Goal: Find specific page/section: Find specific page/section

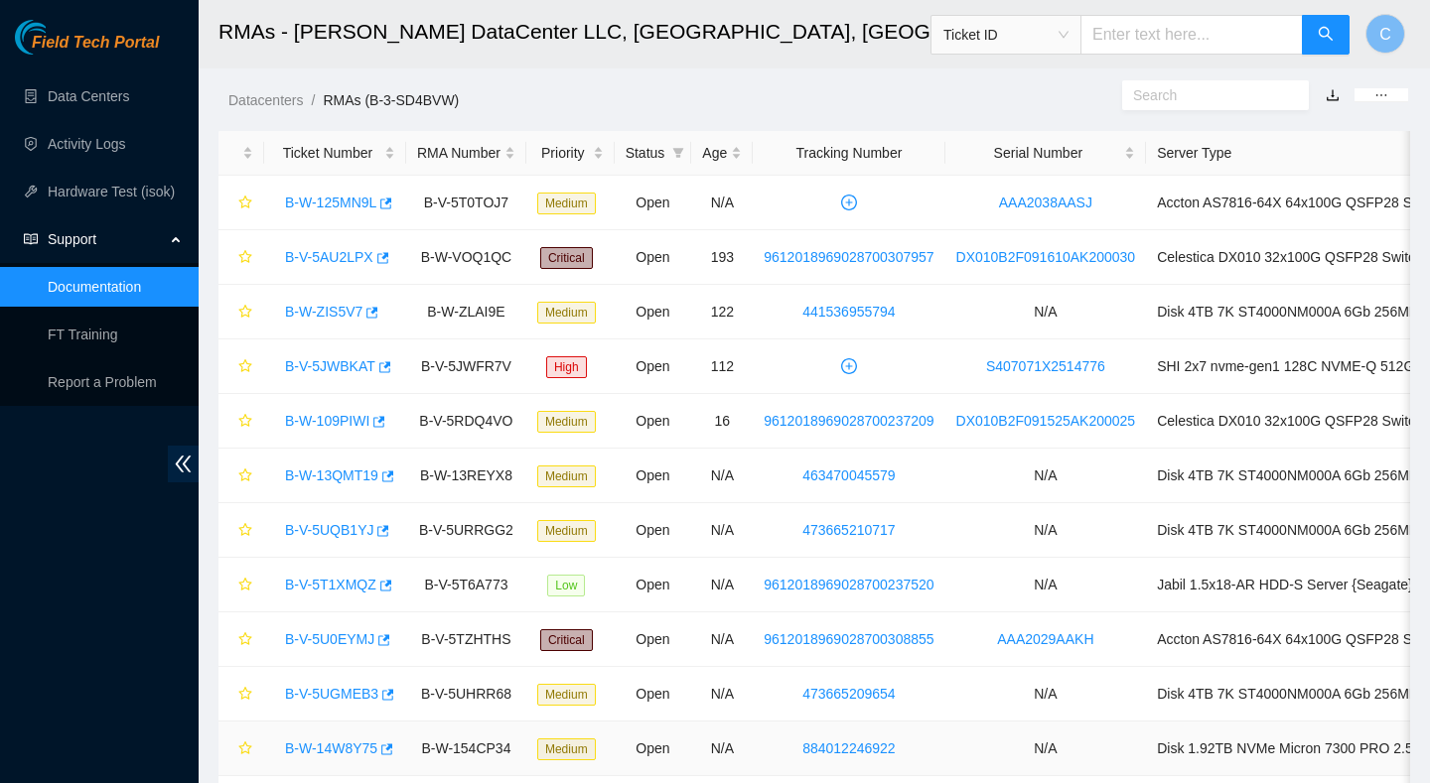
scroll to position [606, 0]
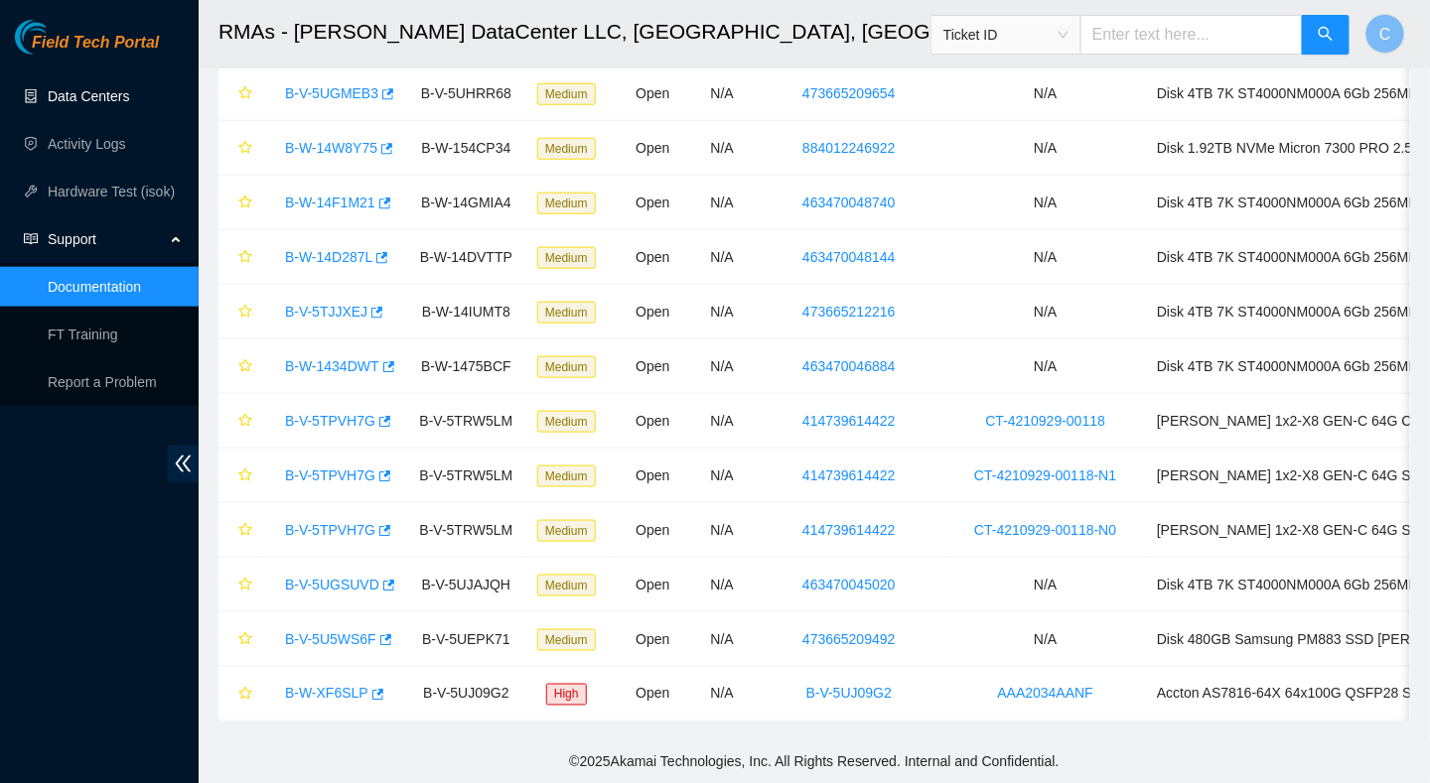
click at [69, 90] on link "Data Centers" at bounding box center [88, 96] width 81 height 16
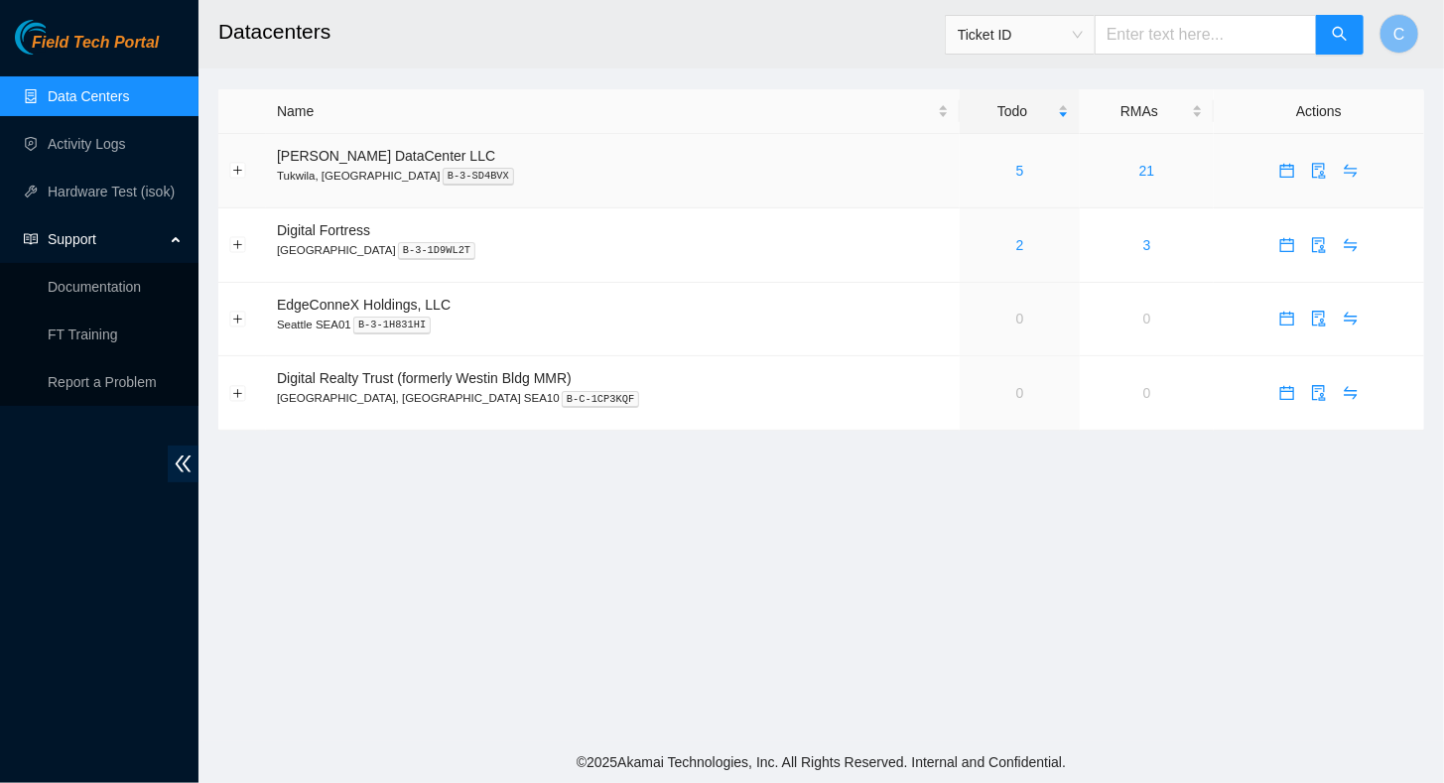
click at [977, 182] on td "5" at bounding box center [1020, 171] width 120 height 74
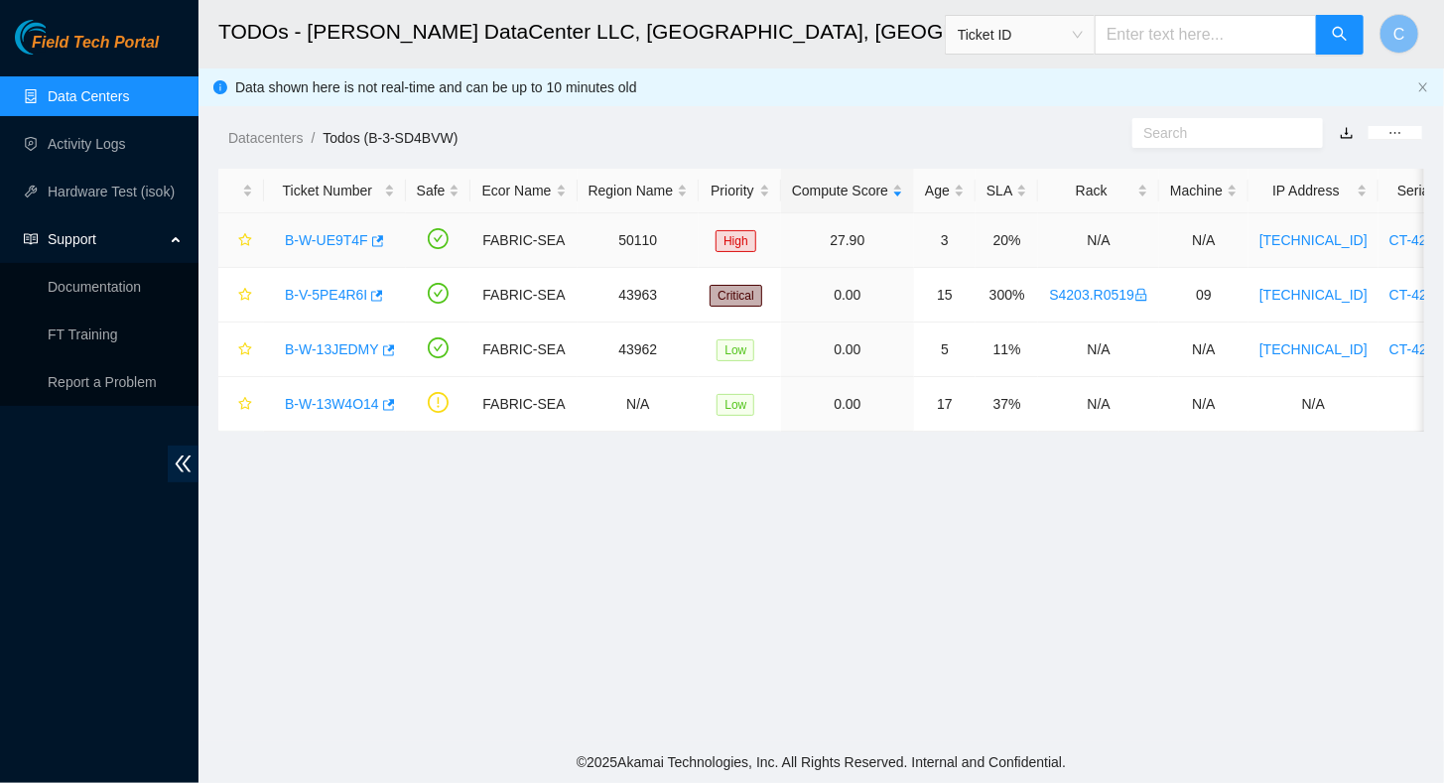
click at [340, 237] on link "B-W-UE9T4F" at bounding box center [326, 240] width 83 height 16
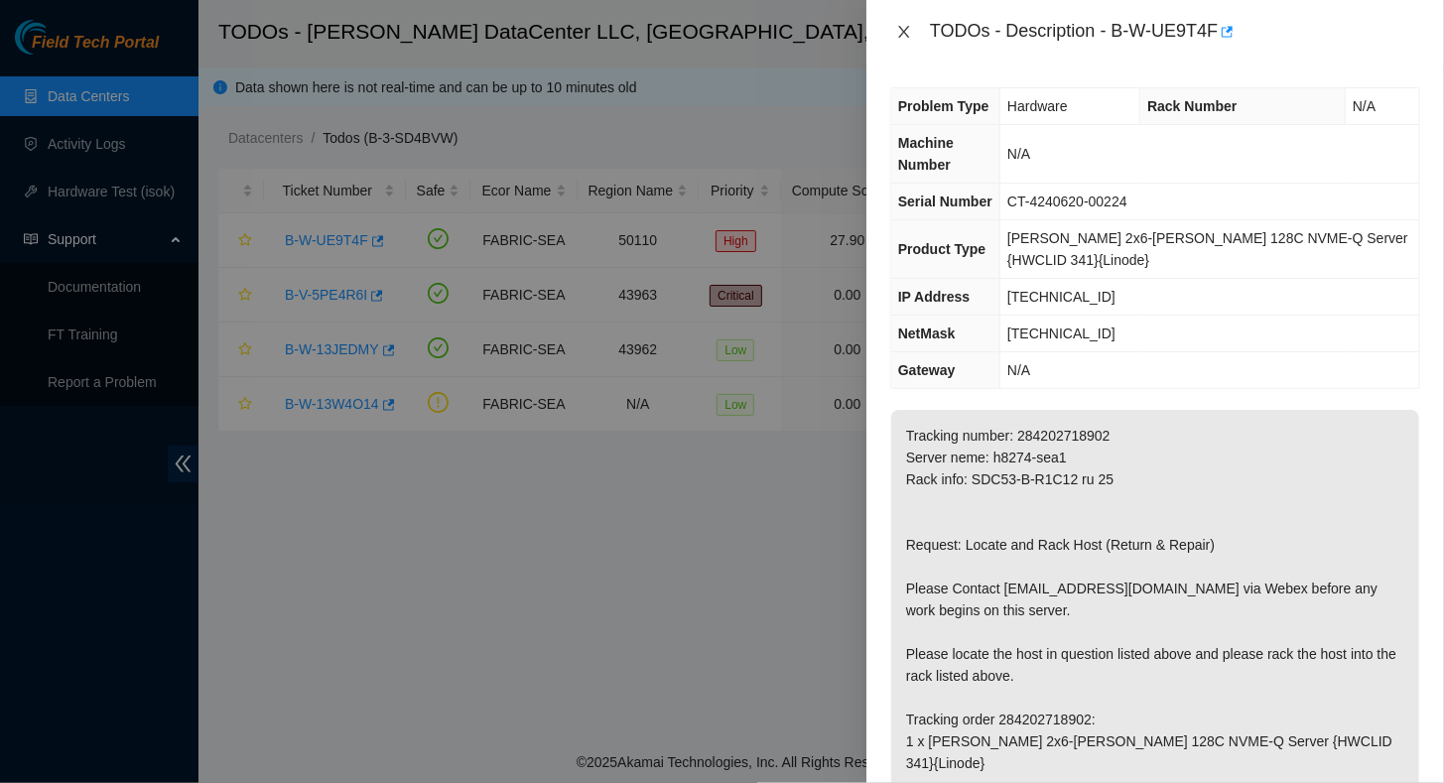
click at [905, 34] on icon "close" at bounding box center [903, 32] width 11 height 12
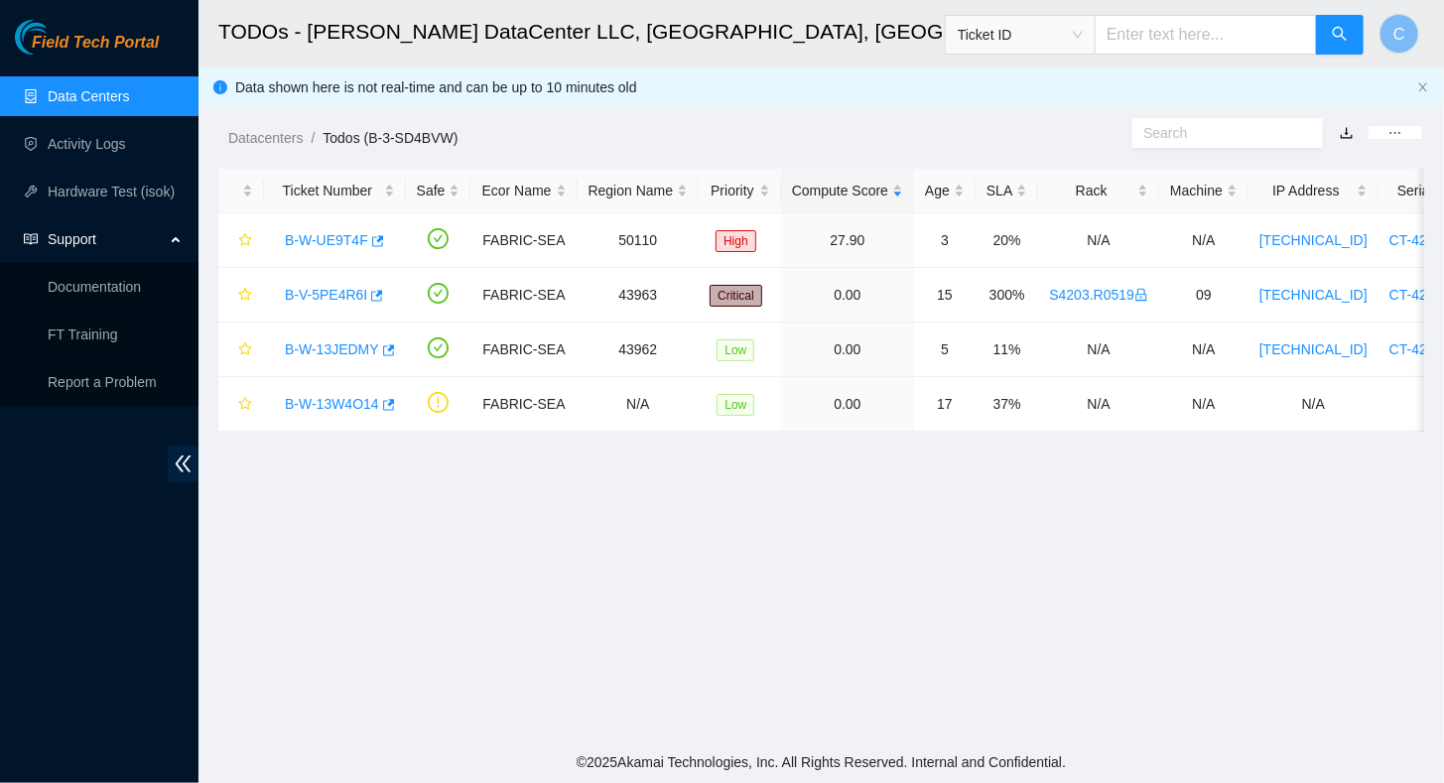
click at [88, 98] on link "Data Centers" at bounding box center [88, 96] width 81 height 16
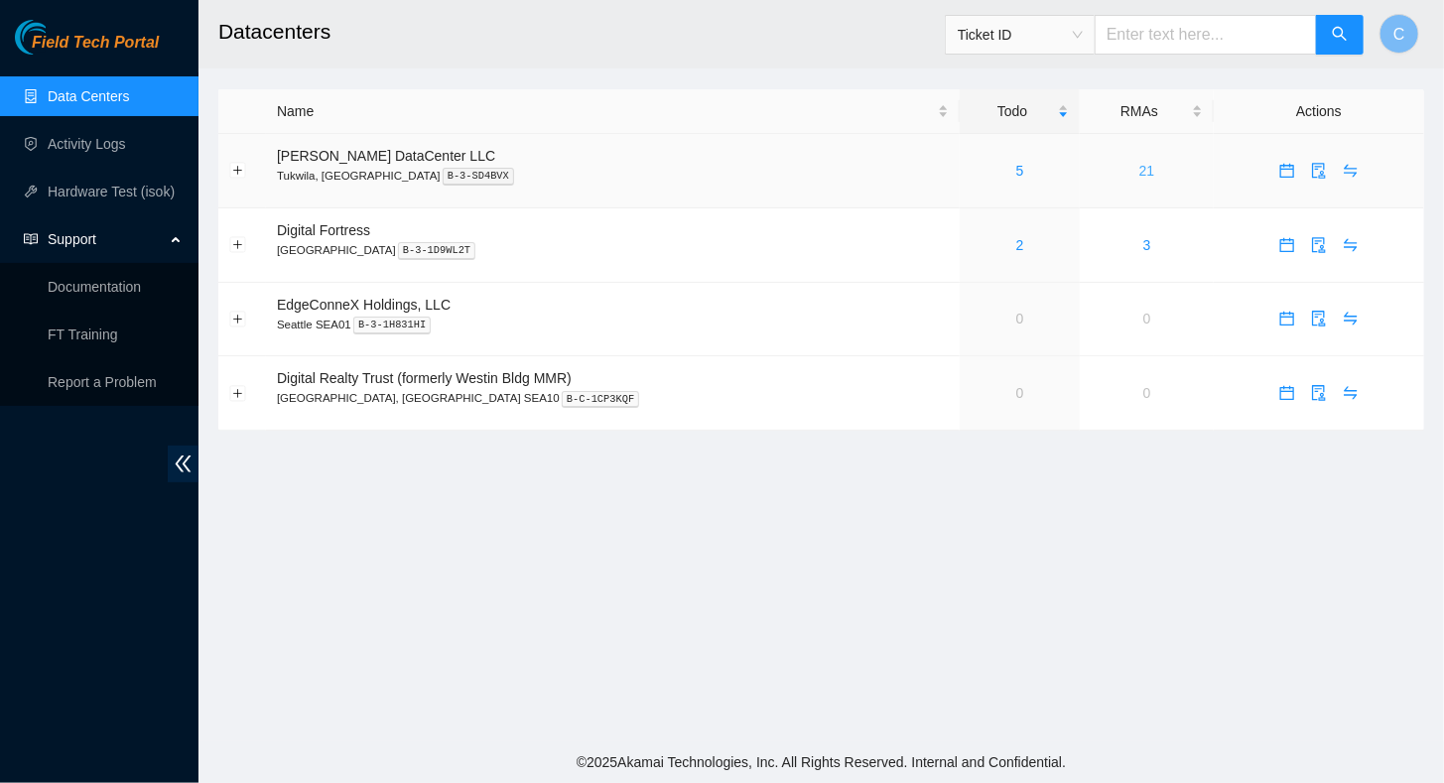
click at [1140, 167] on link "21" at bounding box center [1148, 171] width 16 height 16
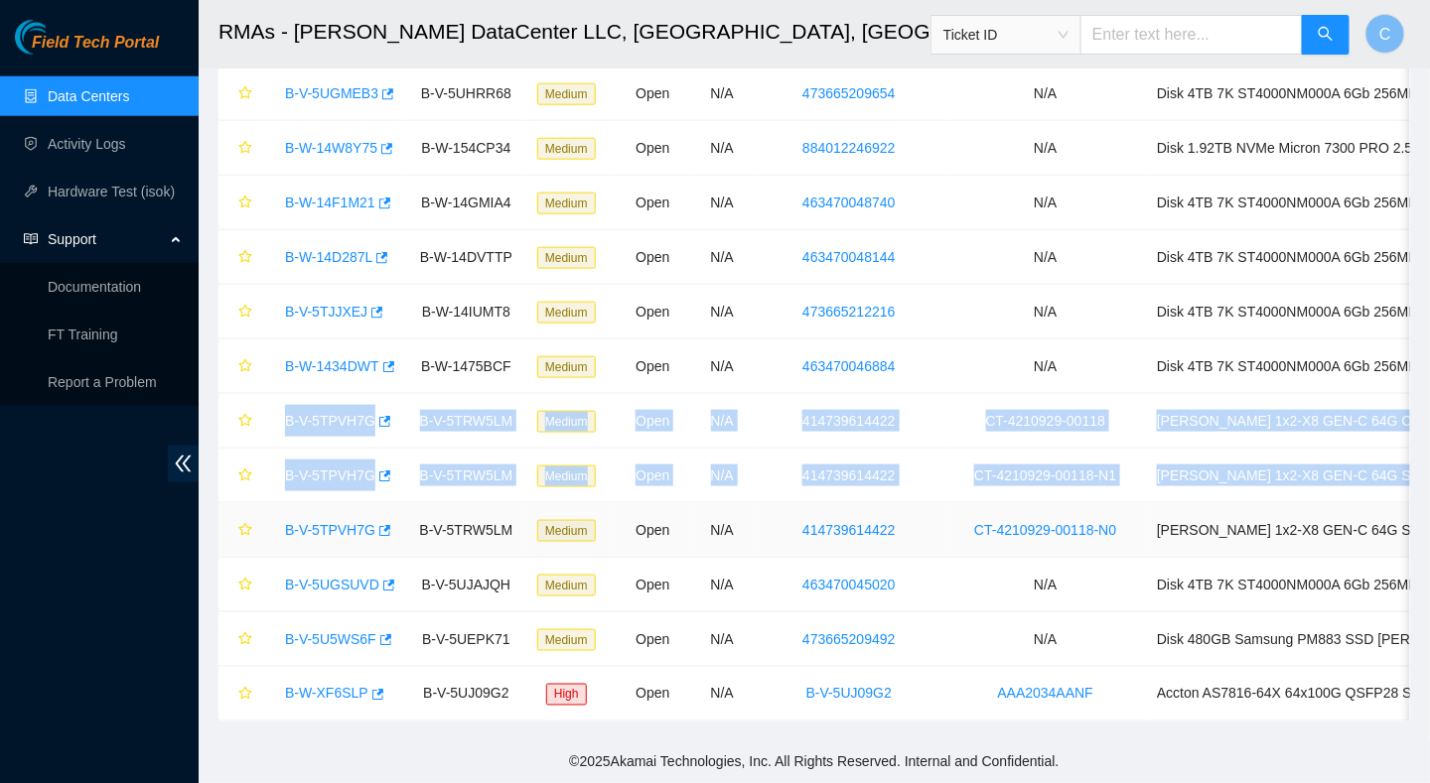
scroll to position [0, 172]
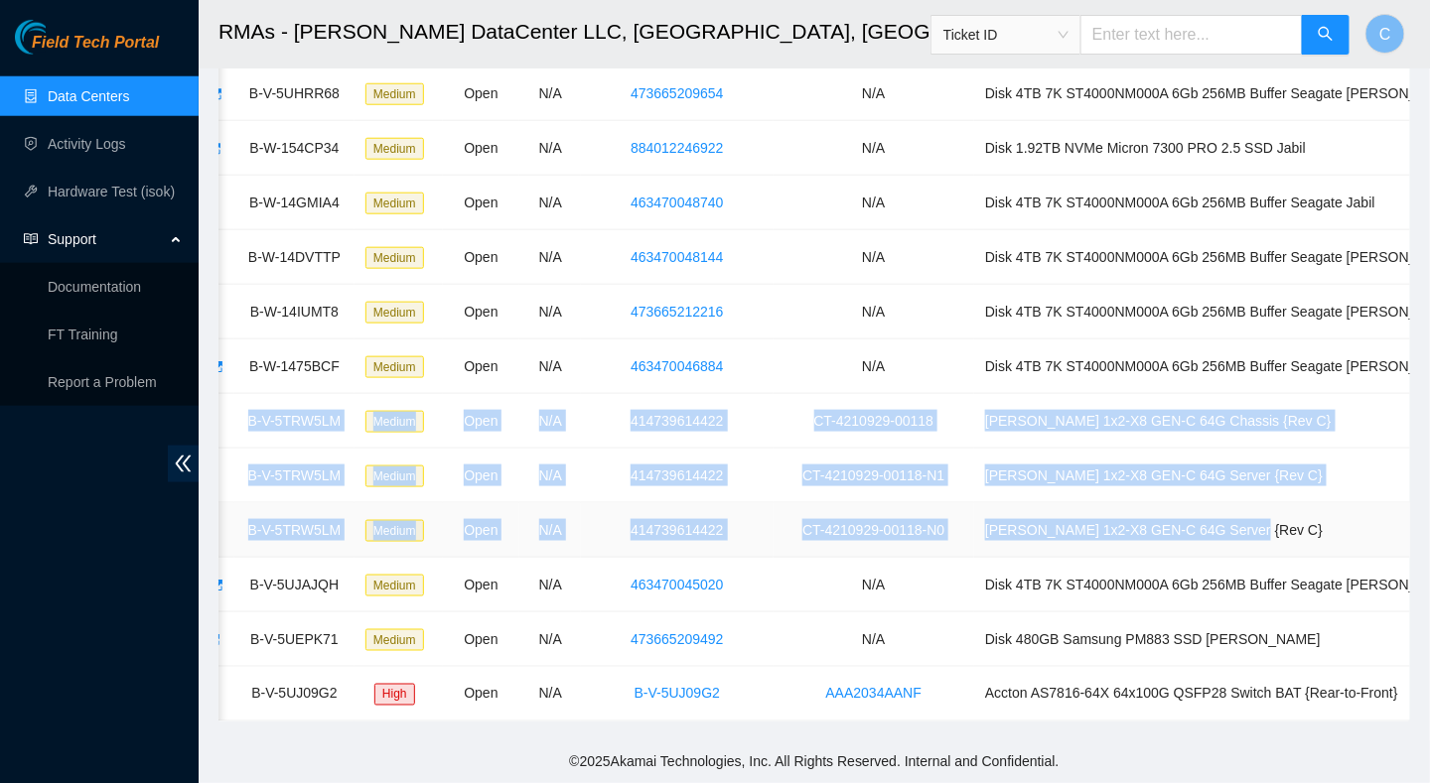
drag, startPoint x: 226, startPoint y: 400, endPoint x: 1244, endPoint y: 510, distance: 1023.5
click at [1244, 510] on tbody "B-W-125MN9L B-V-5T0TOJ7 Medium Open N/A AAA2038AASJ Accton AS7816-64X 64x100G Q…" at bounding box center [759, 148] width 1425 height 1147
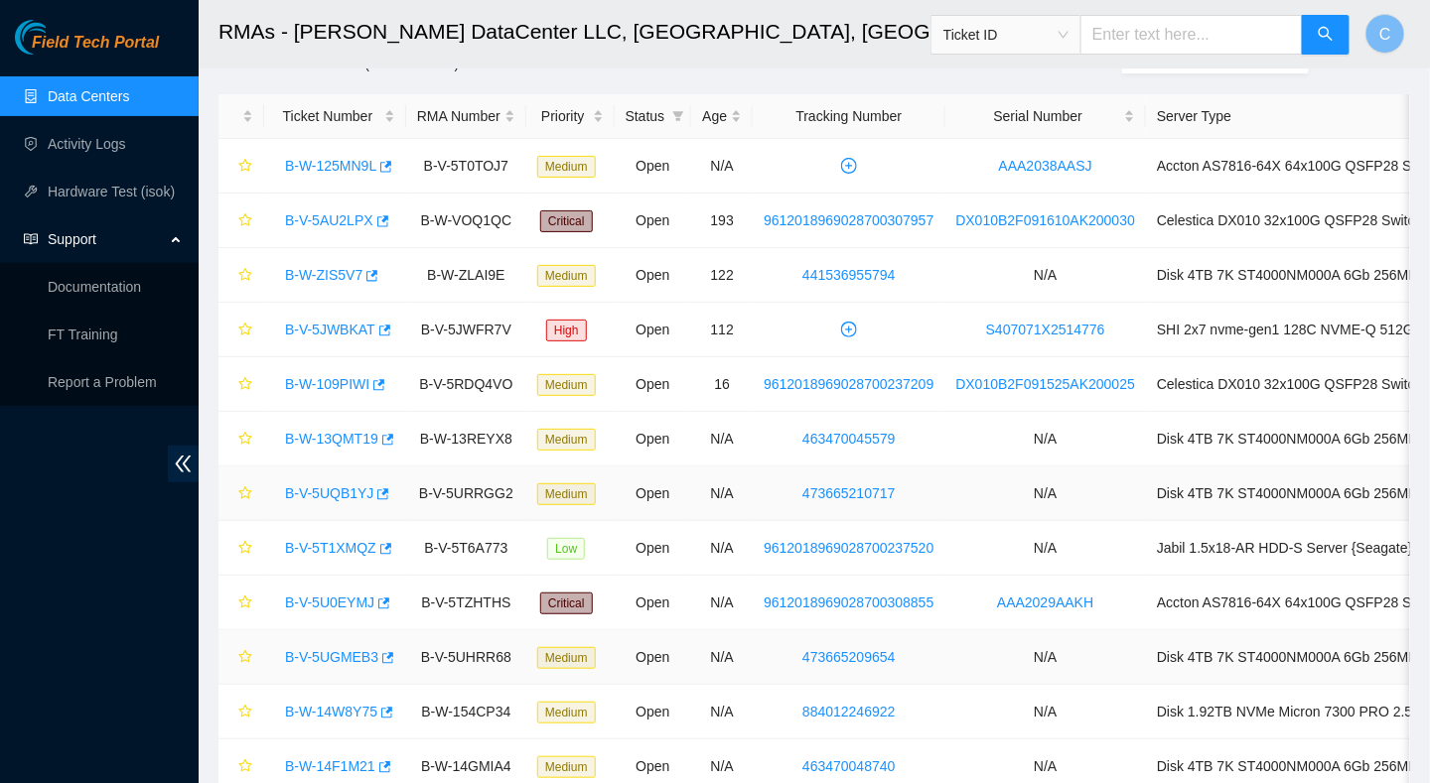
scroll to position [0, 0]
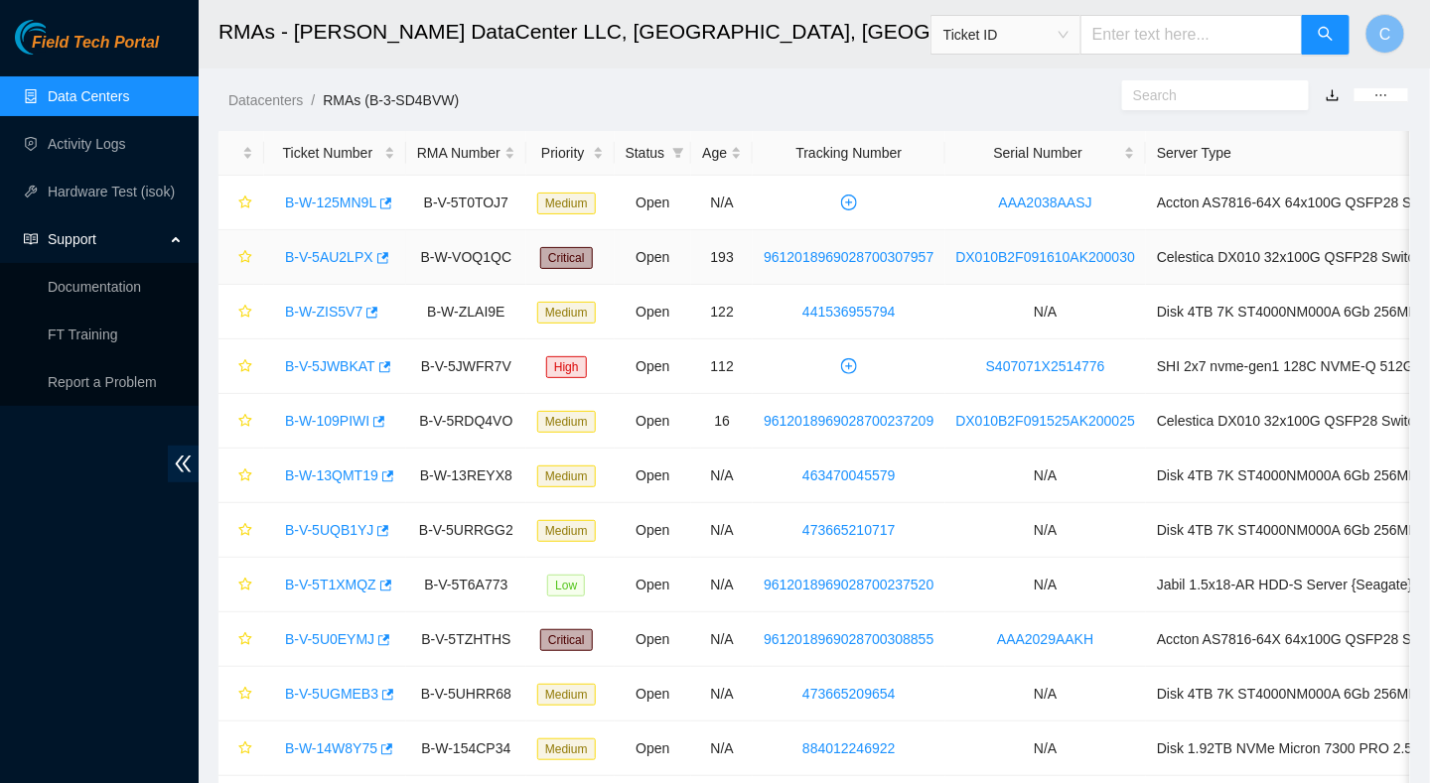
click at [324, 249] on link "B-V-5AU2LPX" at bounding box center [329, 257] width 88 height 16
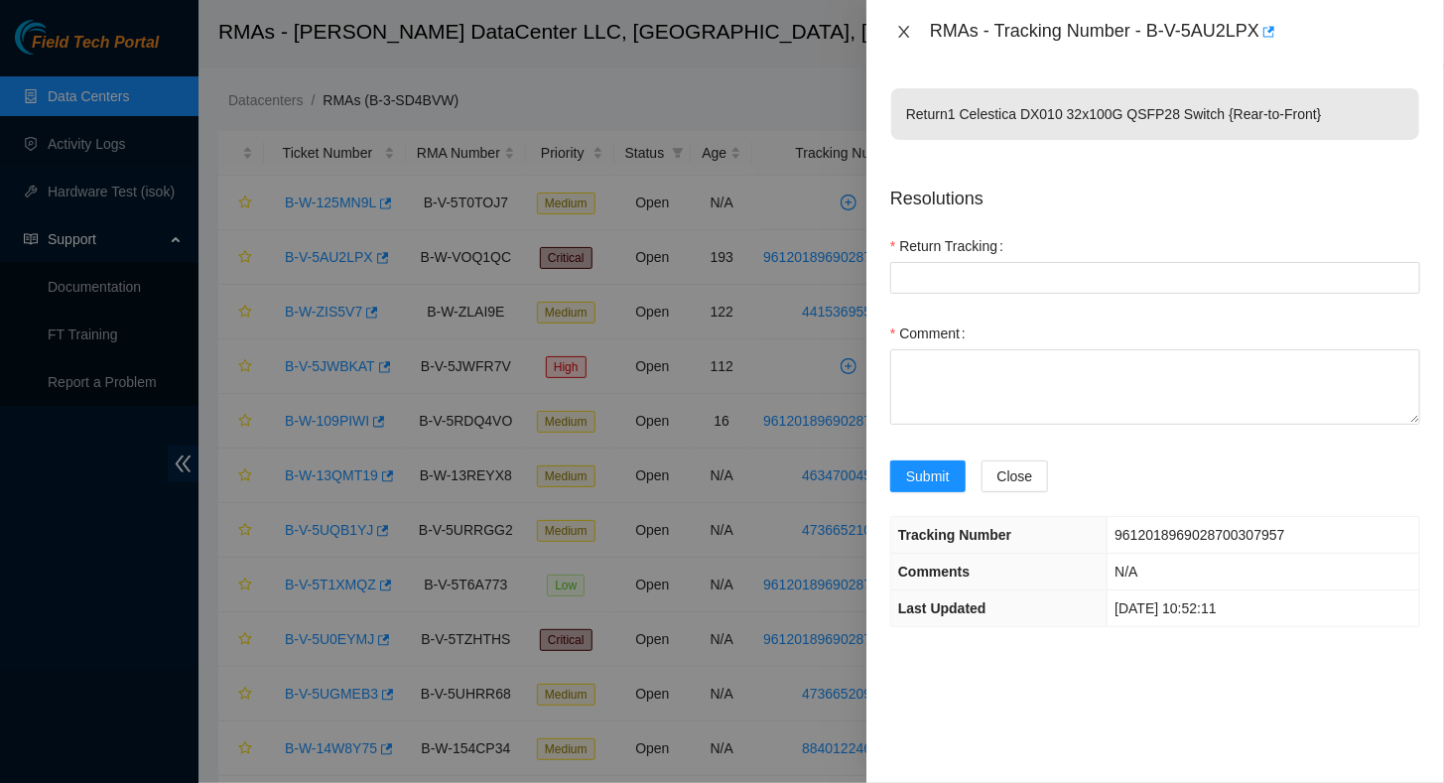
click at [906, 30] on icon "close" at bounding box center [903, 32] width 11 height 12
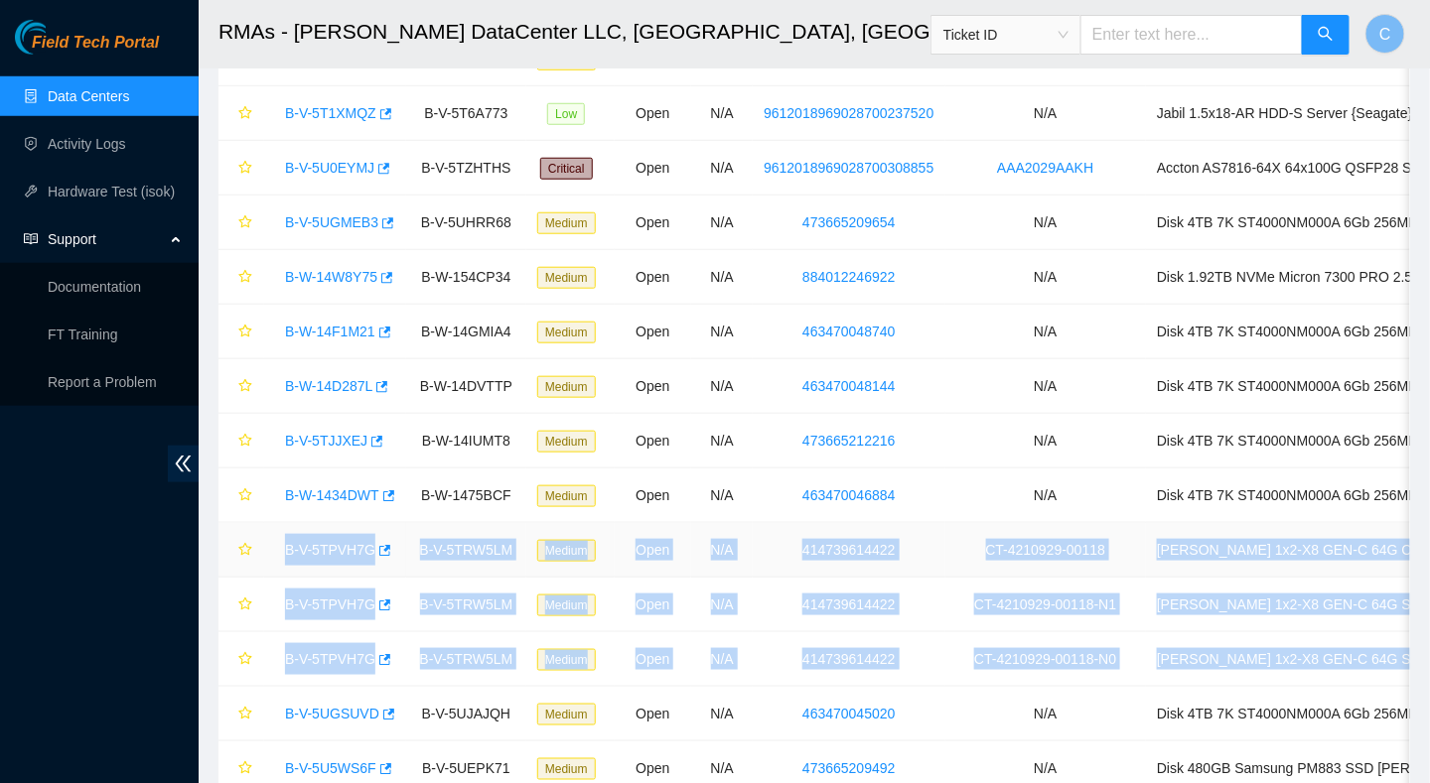
scroll to position [606, 0]
